Goal: Check status: Check status

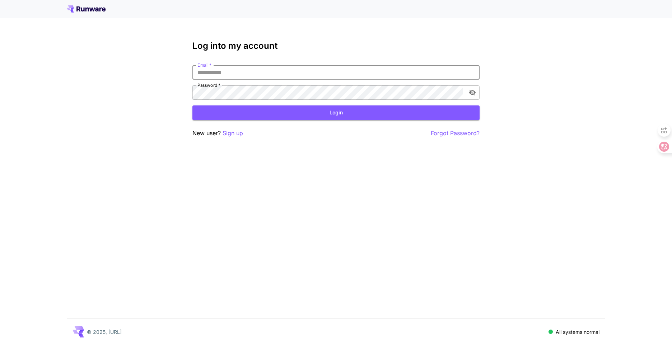
type input "**********"
click button "Login" at bounding box center [335, 112] width 287 height 15
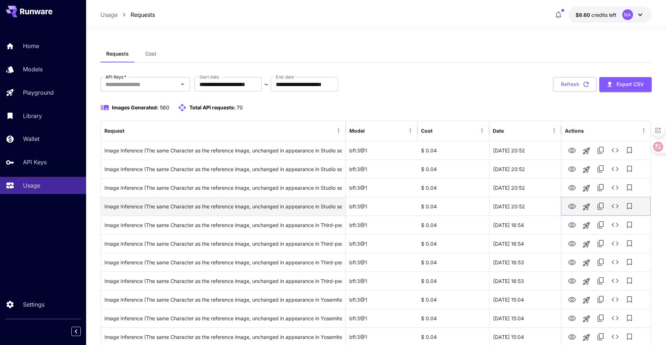
click at [571, 205] on icon "View Image" at bounding box center [572, 206] width 9 height 9
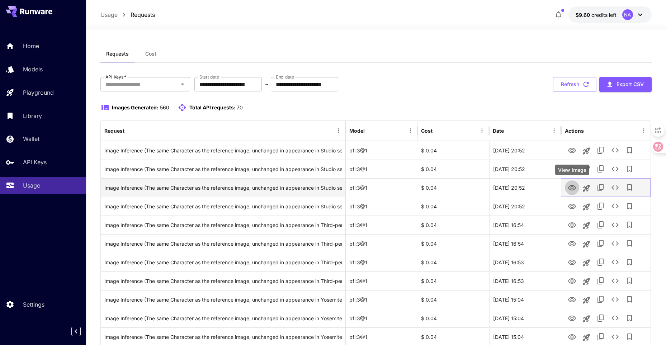
click at [570, 190] on icon "View Image" at bounding box center [572, 188] width 9 height 9
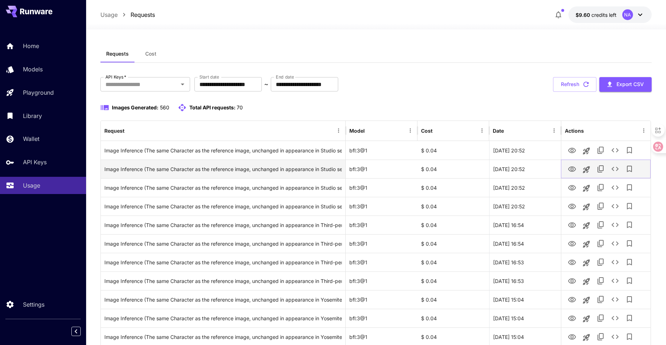
click at [572, 171] on icon "View Image" at bounding box center [572, 169] width 9 height 9
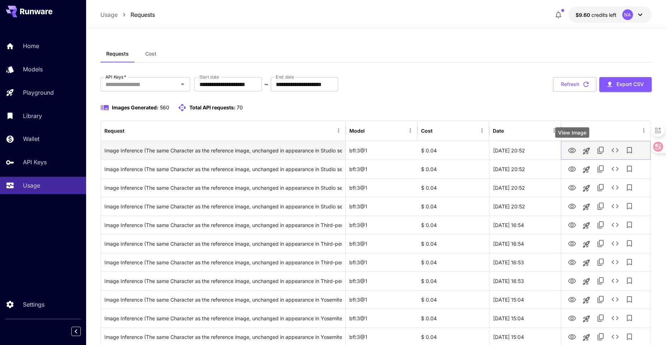
click at [574, 150] on icon "View Image" at bounding box center [572, 150] width 9 height 9
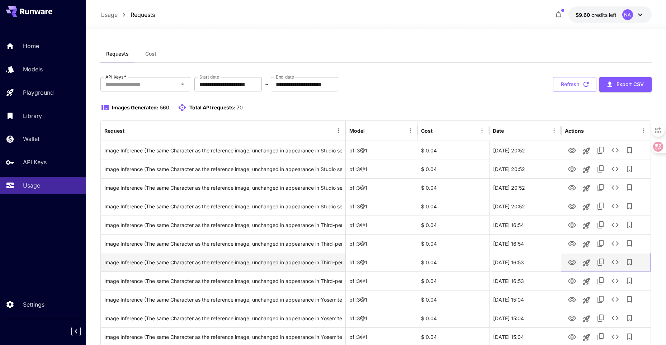
click at [572, 264] on icon "View Image" at bounding box center [572, 262] width 8 height 5
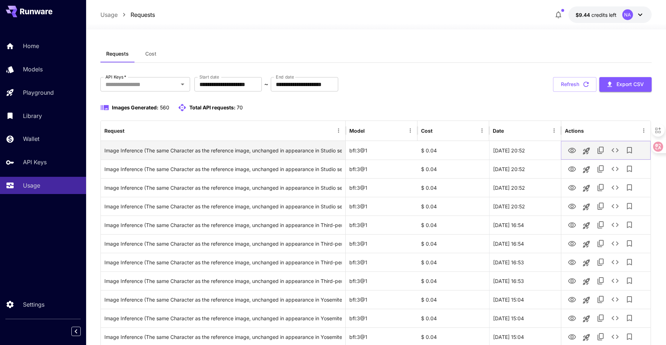
click at [573, 151] on icon "View Image" at bounding box center [572, 150] width 8 height 5
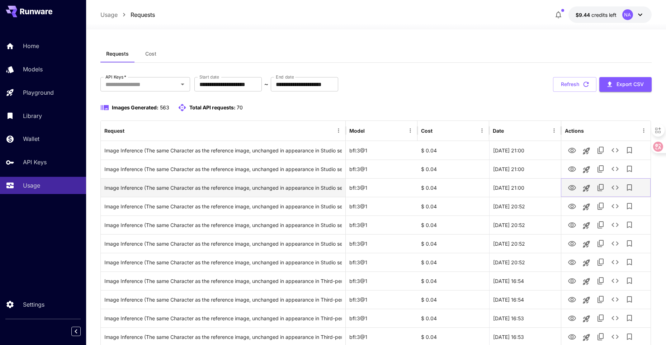
click at [569, 189] on icon "View Image" at bounding box center [572, 187] width 8 height 5
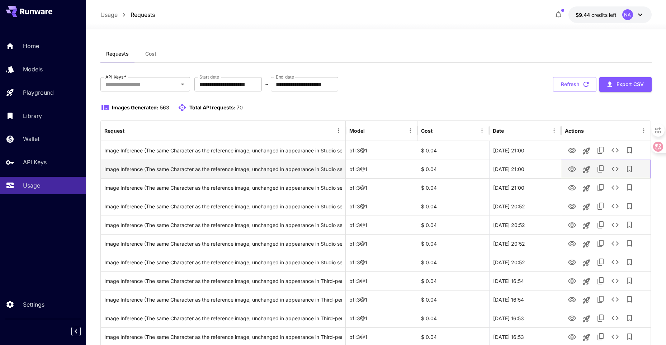
click at [569, 169] on icon "View Image" at bounding box center [572, 168] width 8 height 5
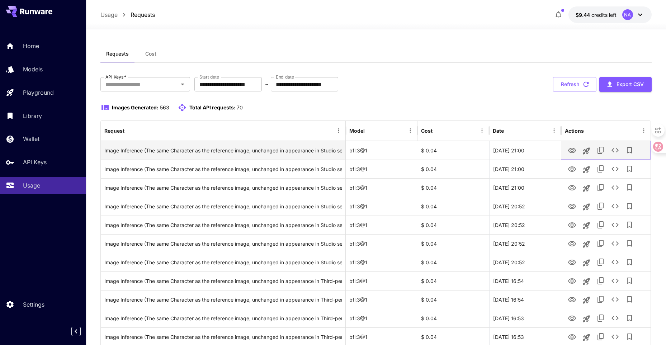
click at [570, 150] on icon "View Image" at bounding box center [572, 150] width 9 height 9
click at [569, 152] on icon "View Image" at bounding box center [572, 150] width 9 height 9
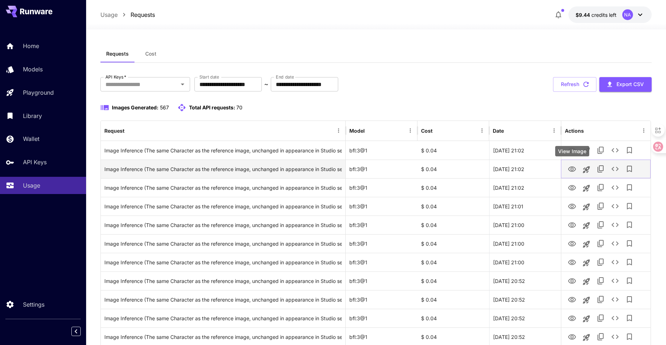
click at [574, 168] on icon "View Image" at bounding box center [572, 169] width 9 height 9
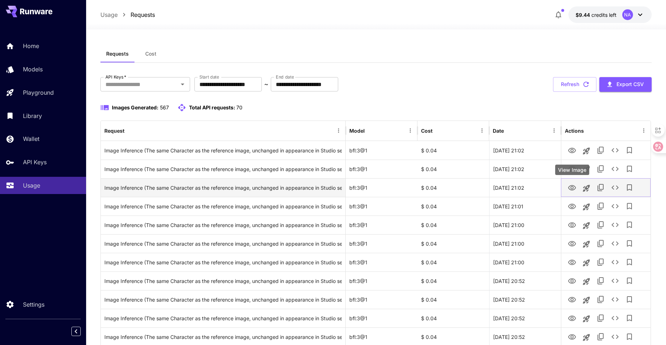
click at [568, 189] on button "View Image" at bounding box center [572, 187] width 14 height 15
click at [569, 189] on icon "View Image" at bounding box center [572, 188] width 9 height 9
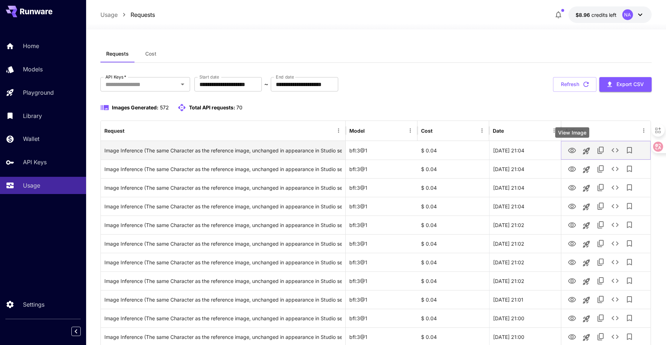
click at [570, 153] on icon "View Image" at bounding box center [572, 150] width 9 height 9
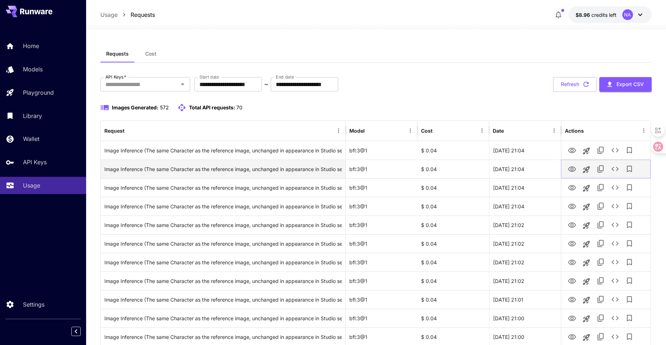
click at [570, 167] on icon "View Image" at bounding box center [572, 168] width 8 height 5
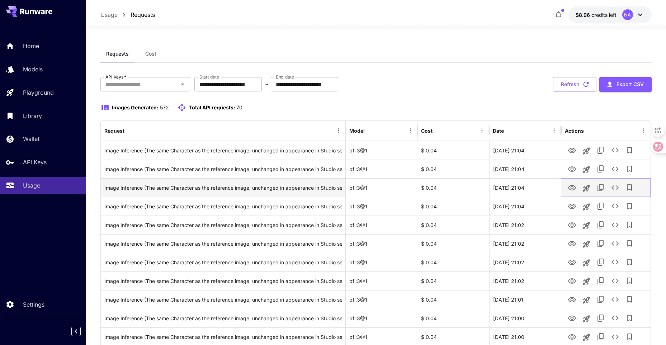
click at [570, 188] on icon "View Image" at bounding box center [572, 188] width 9 height 9
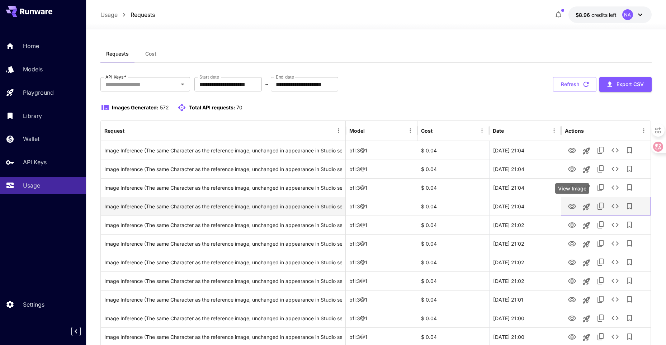
click at [572, 207] on icon "View Image" at bounding box center [572, 206] width 9 height 9
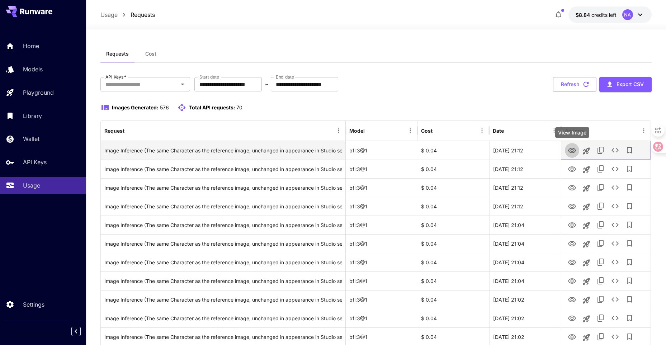
click at [573, 150] on icon "View Image" at bounding box center [572, 150] width 8 height 5
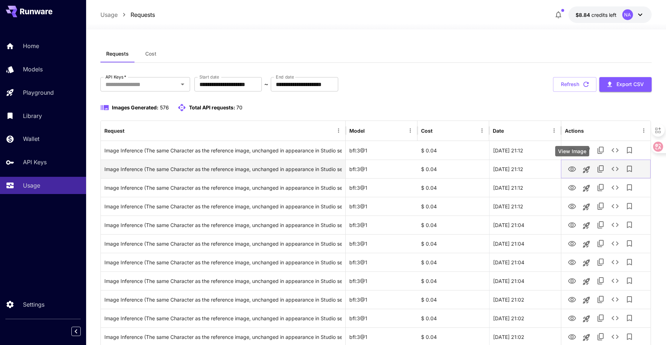
click at [571, 169] on icon "View Image" at bounding box center [572, 168] width 8 height 5
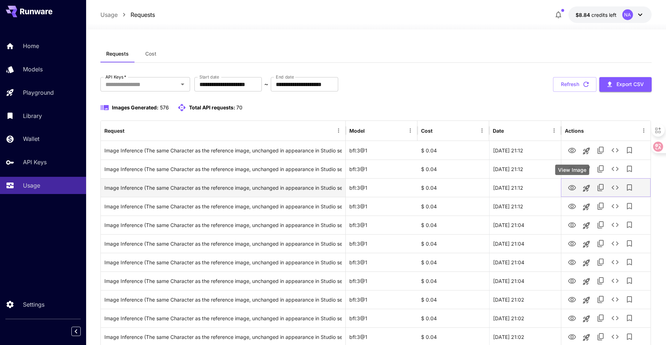
click at [570, 184] on icon "View Image" at bounding box center [572, 188] width 9 height 9
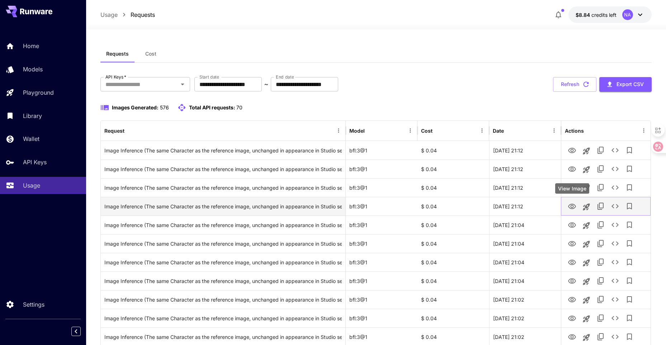
click at [569, 206] on icon "View Image" at bounding box center [572, 206] width 9 height 9
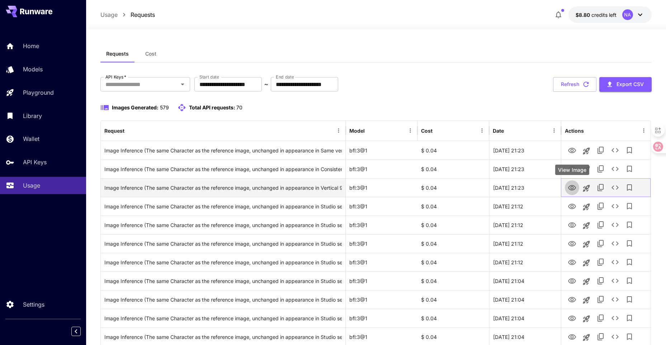
click at [574, 189] on icon "View Image" at bounding box center [572, 188] width 9 height 9
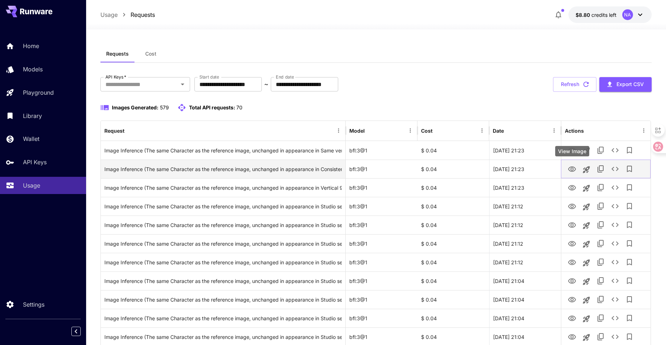
click at [575, 170] on icon "View Image" at bounding box center [572, 168] width 8 height 5
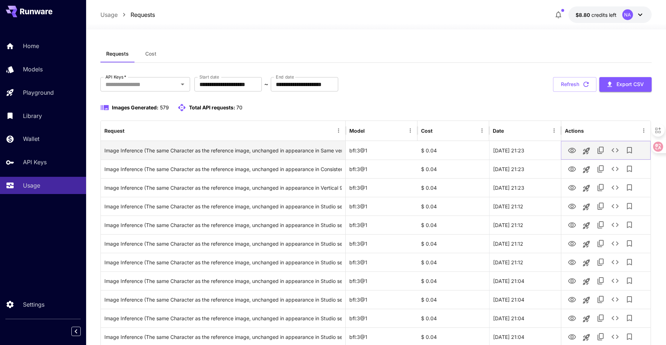
click at [573, 152] on icon "View Image" at bounding box center [572, 150] width 9 height 9
click at [569, 152] on icon "View Image" at bounding box center [572, 150] width 8 height 5
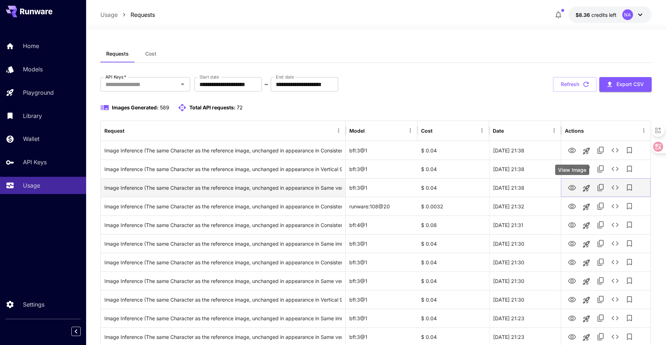
click at [572, 187] on icon "View Image" at bounding box center [572, 188] width 9 height 9
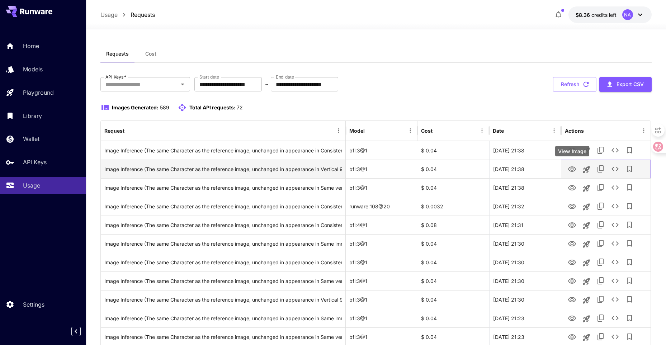
click at [572, 173] on icon "View Image" at bounding box center [572, 169] width 9 height 9
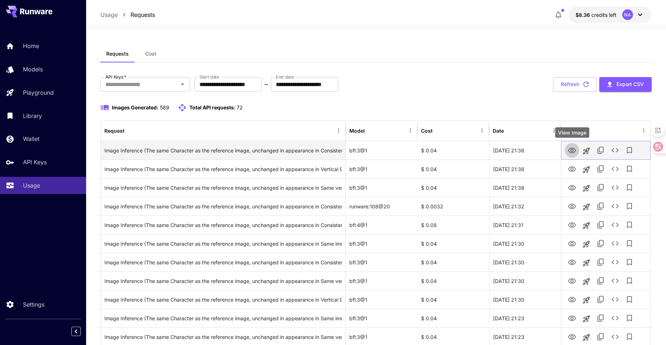
click at [569, 153] on icon "View Image" at bounding box center [572, 150] width 9 height 9
click at [575, 149] on icon "View Image" at bounding box center [572, 150] width 8 height 5
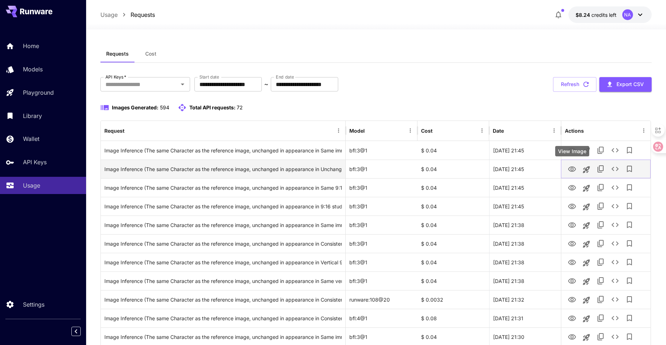
click at [569, 170] on icon "View Image" at bounding box center [572, 168] width 8 height 5
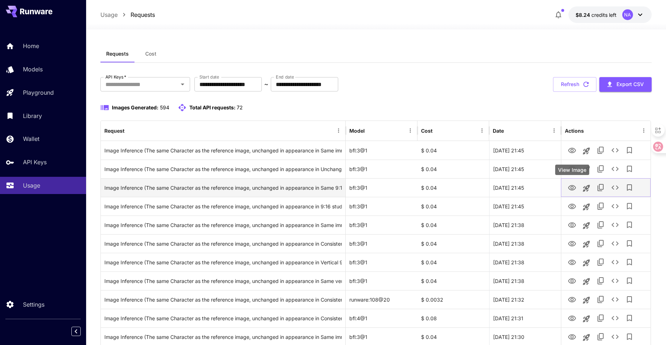
click at [573, 189] on icon "View Image" at bounding box center [572, 187] width 8 height 5
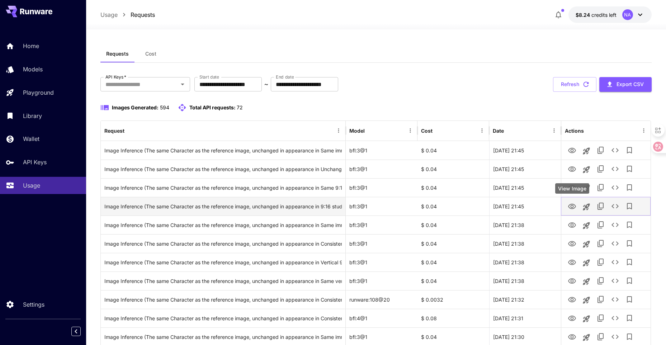
click at [569, 206] on icon "View Image" at bounding box center [572, 206] width 8 height 5
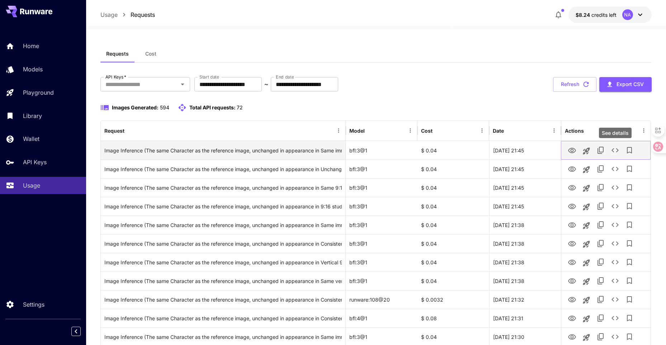
click at [615, 151] on icon "See details" at bounding box center [615, 150] width 9 height 9
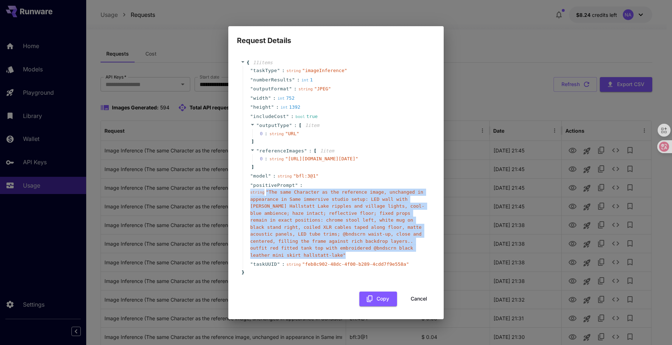
drag, startPoint x: 248, startPoint y: 201, endPoint x: 338, endPoint y: 258, distance: 106.2
click at [338, 258] on div "" positivePrompt " : string " The same Character as the reference image, unchan…" at bounding box center [337, 220] width 189 height 79
drag, startPoint x: 338, startPoint y: 258, endPoint x: 307, endPoint y: 238, distance: 36.0
copy div "string " The same Character as the reference image, unchanged in appearance in …"
click at [206, 13] on div "Request Details { 11 item s " taskType " : string " imageInference " " numberRe…" at bounding box center [336, 172] width 672 height 345
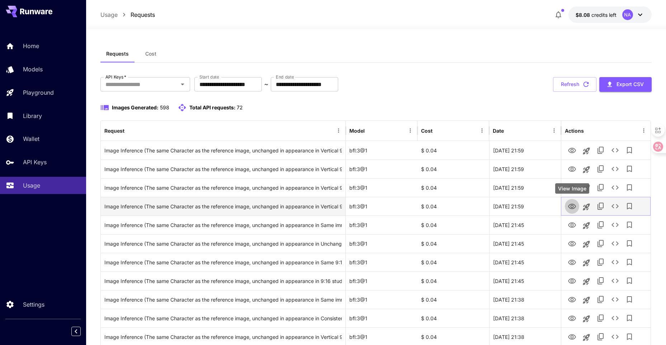
click at [570, 204] on icon "View Image" at bounding box center [572, 206] width 9 height 9
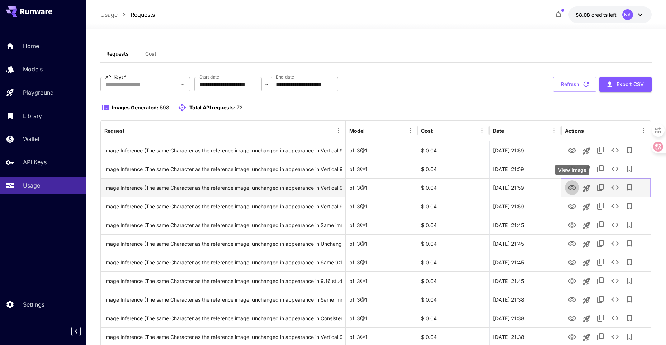
click at [570, 188] on icon "View Image" at bounding box center [572, 188] width 9 height 9
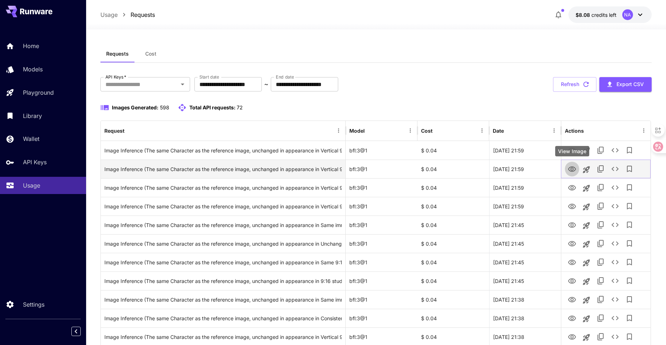
click at [571, 167] on icon "View Image" at bounding box center [572, 168] width 8 height 5
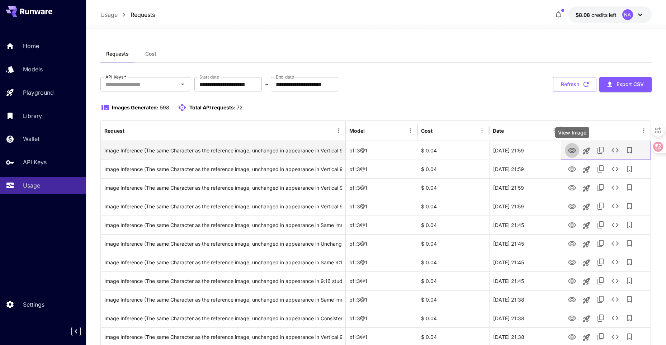
click at [570, 151] on icon "View Image" at bounding box center [572, 150] width 9 height 9
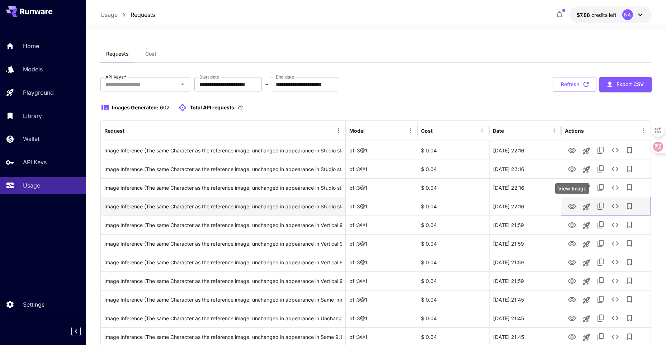
click at [573, 209] on icon "View Image" at bounding box center [572, 206] width 9 height 9
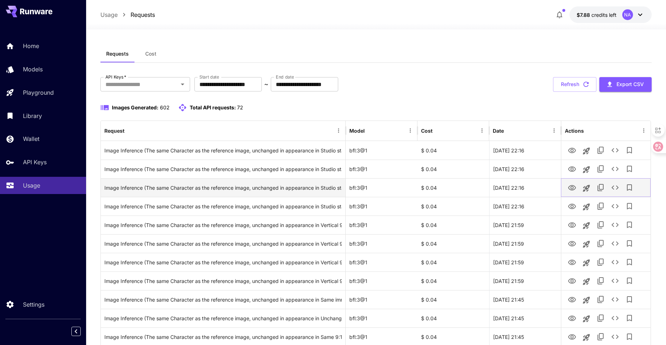
click at [569, 187] on icon "View Image" at bounding box center [572, 187] width 8 height 5
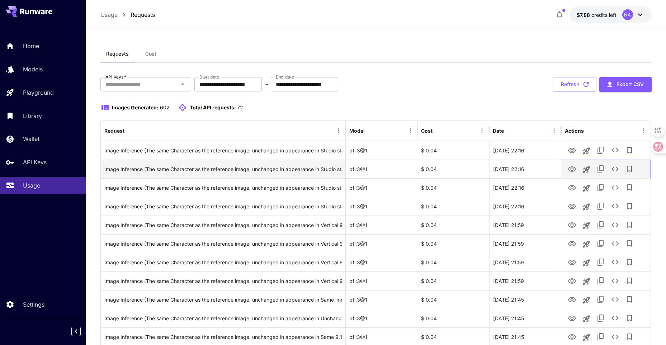
click at [572, 169] on icon "View Image" at bounding box center [572, 169] width 9 height 9
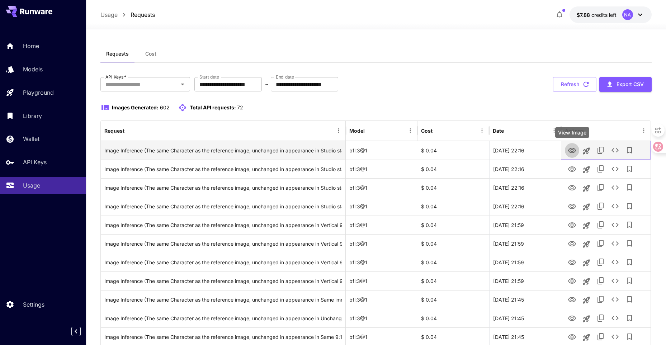
click at [570, 152] on icon "View Image" at bounding box center [572, 150] width 8 height 5
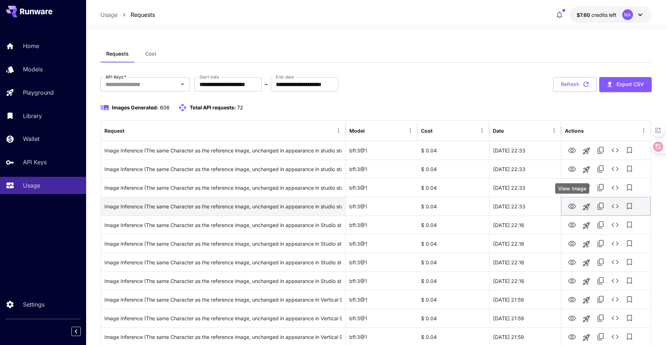
click at [573, 207] on icon "View Image" at bounding box center [572, 206] width 8 height 5
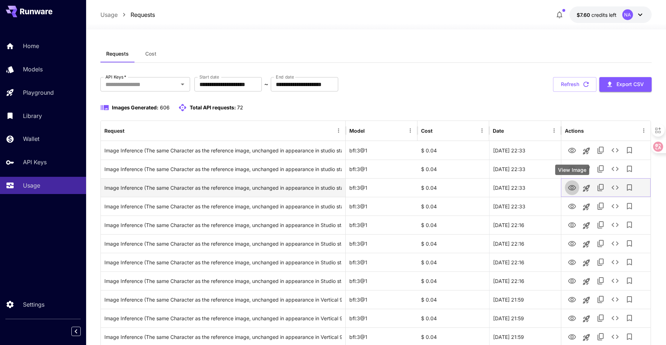
click at [574, 186] on icon "View Image" at bounding box center [572, 187] width 8 height 5
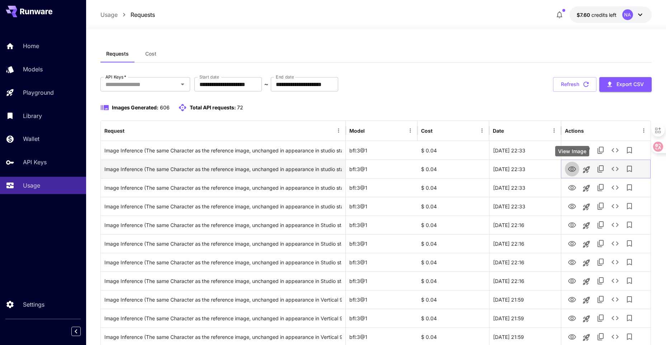
click at [570, 168] on icon "View Image" at bounding box center [572, 168] width 8 height 5
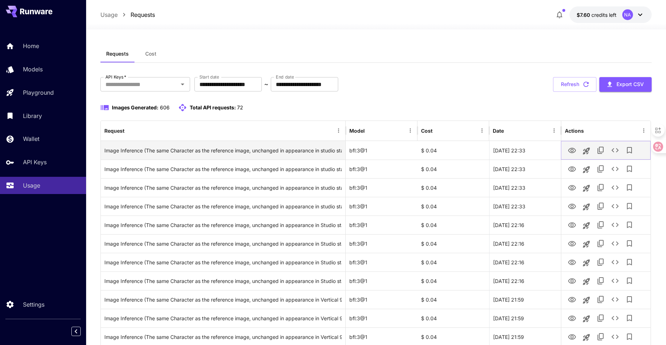
click at [574, 153] on icon "View Image" at bounding box center [572, 150] width 9 height 9
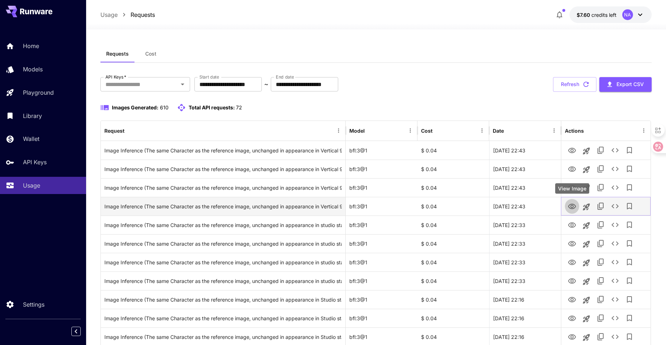
click at [572, 205] on icon "View Image" at bounding box center [572, 206] width 9 height 9
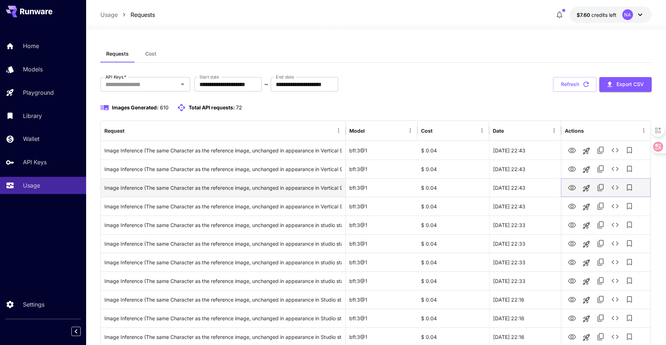
click at [573, 187] on icon "View Image" at bounding box center [572, 187] width 8 height 5
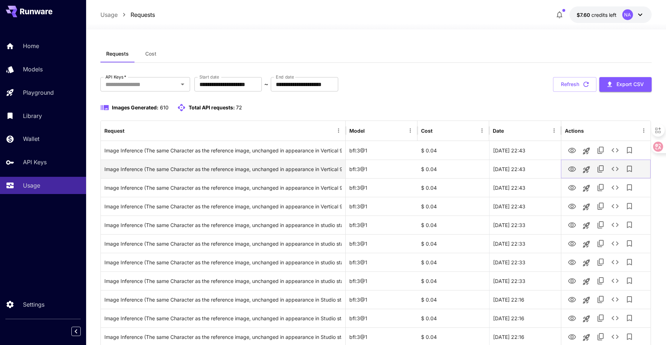
click at [572, 169] on icon "View Image" at bounding box center [572, 169] width 9 height 9
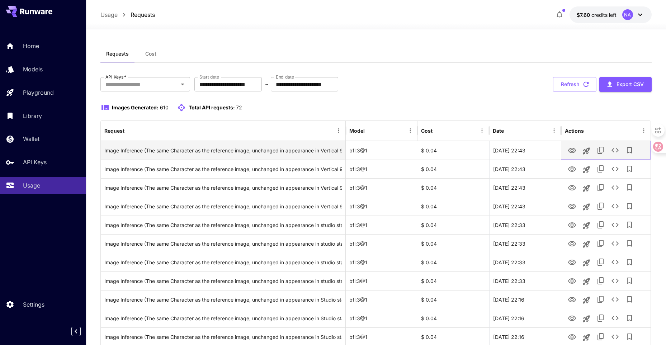
click at [571, 152] on icon "View Image" at bounding box center [572, 150] width 9 height 9
